Goal: Task Accomplishment & Management: Use online tool/utility

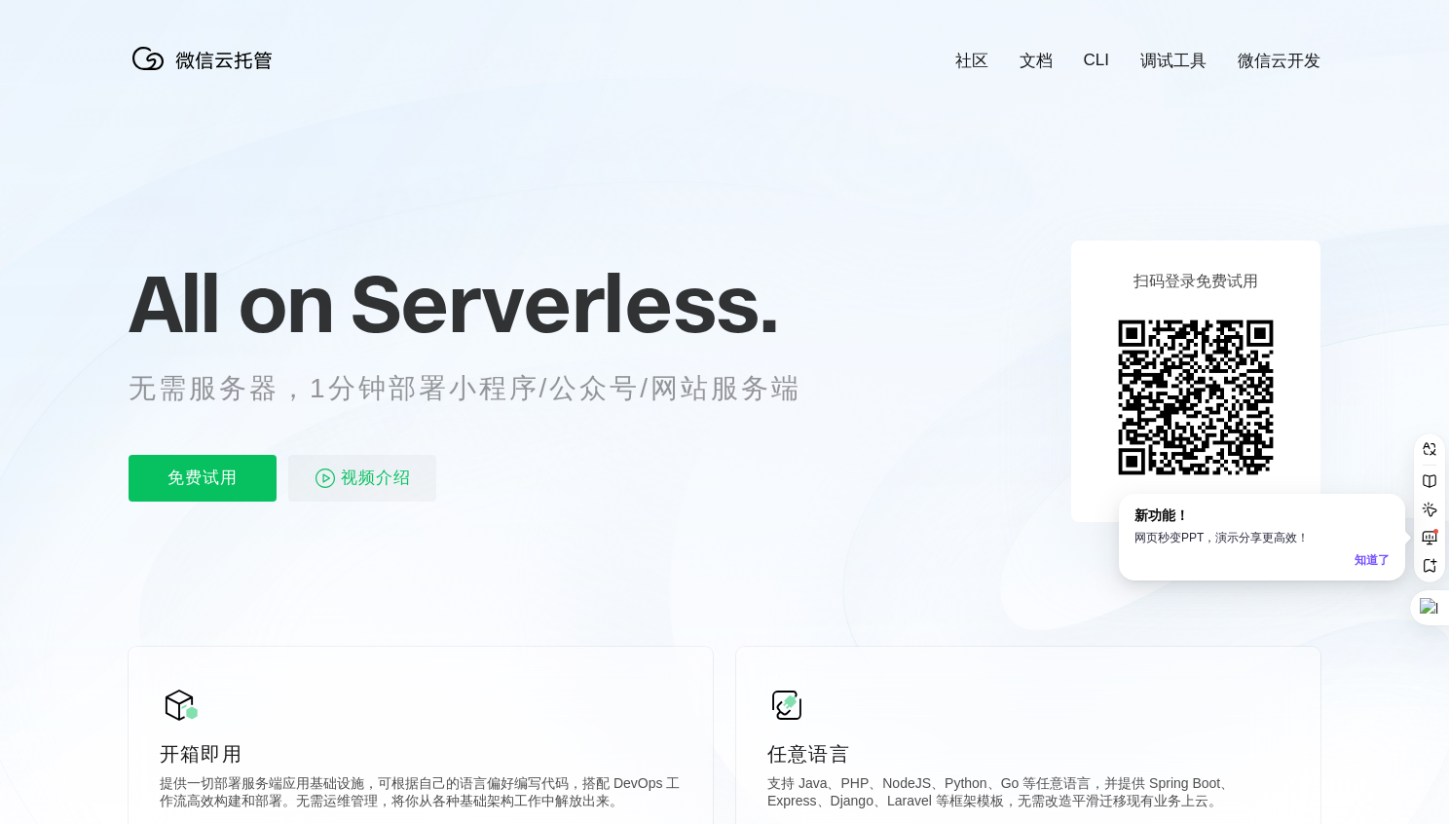
scroll to position [0, 3463]
click at [866, 130] on icon at bounding box center [725, 526] width 1870 height 1052
click at [1038, 60] on link "文档" at bounding box center [1036, 61] width 33 height 22
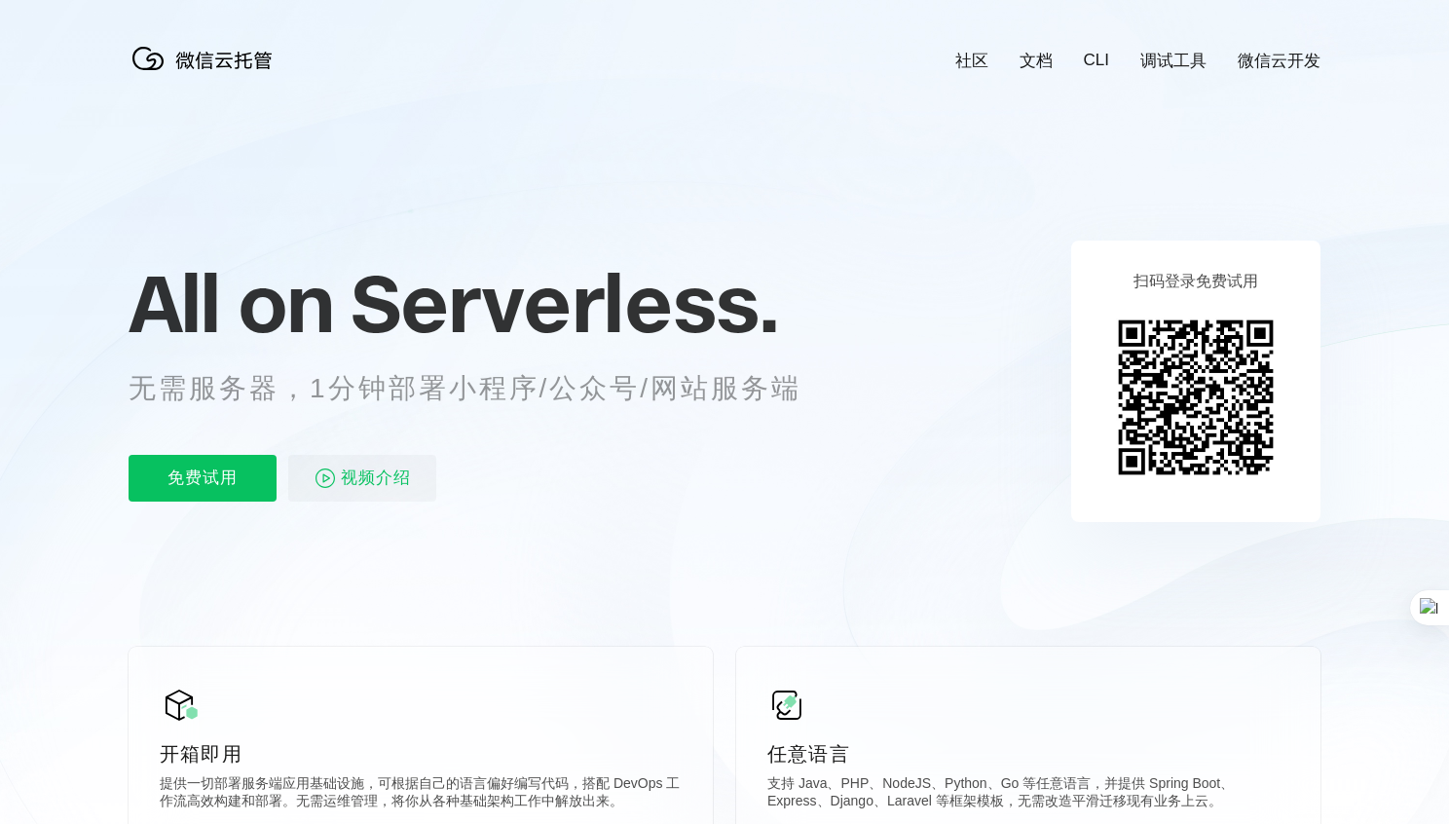
click at [1271, 56] on link "微信云开发" at bounding box center [1279, 61] width 83 height 22
click at [192, 470] on p "免费试用" at bounding box center [203, 478] width 148 height 47
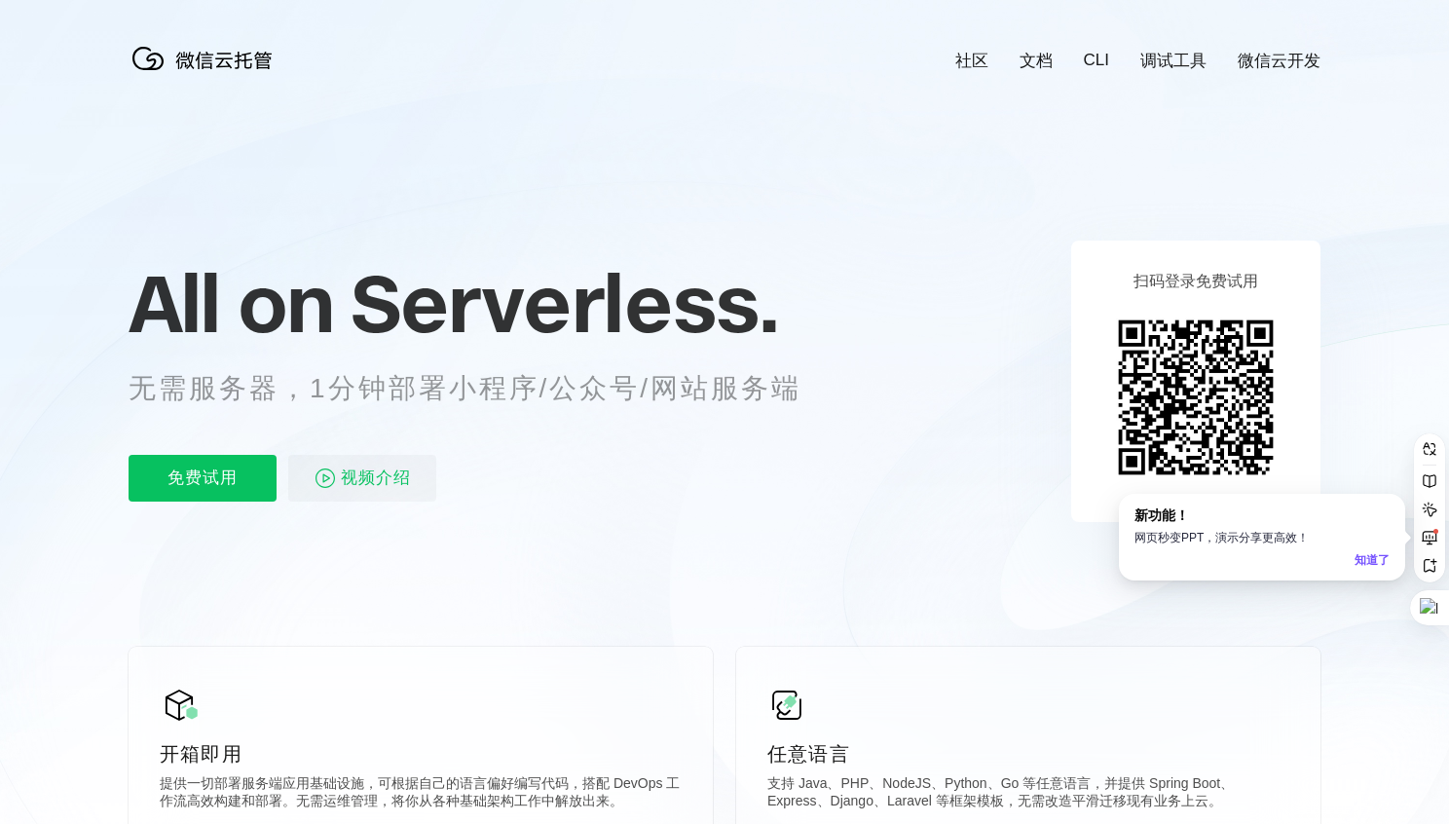
scroll to position [0, 3463]
